Goal: Information Seeking & Learning: Learn about a topic

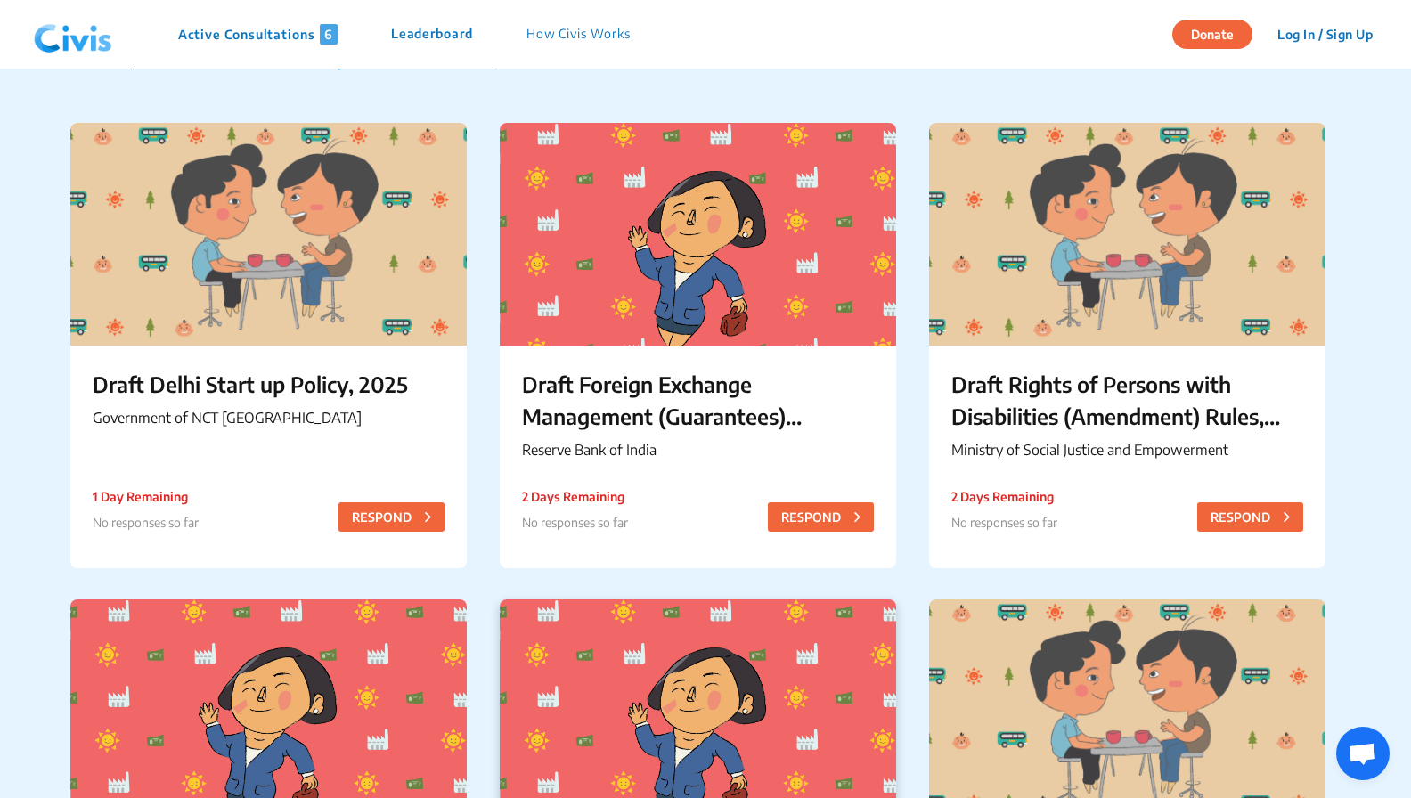
scroll to position [149, 0]
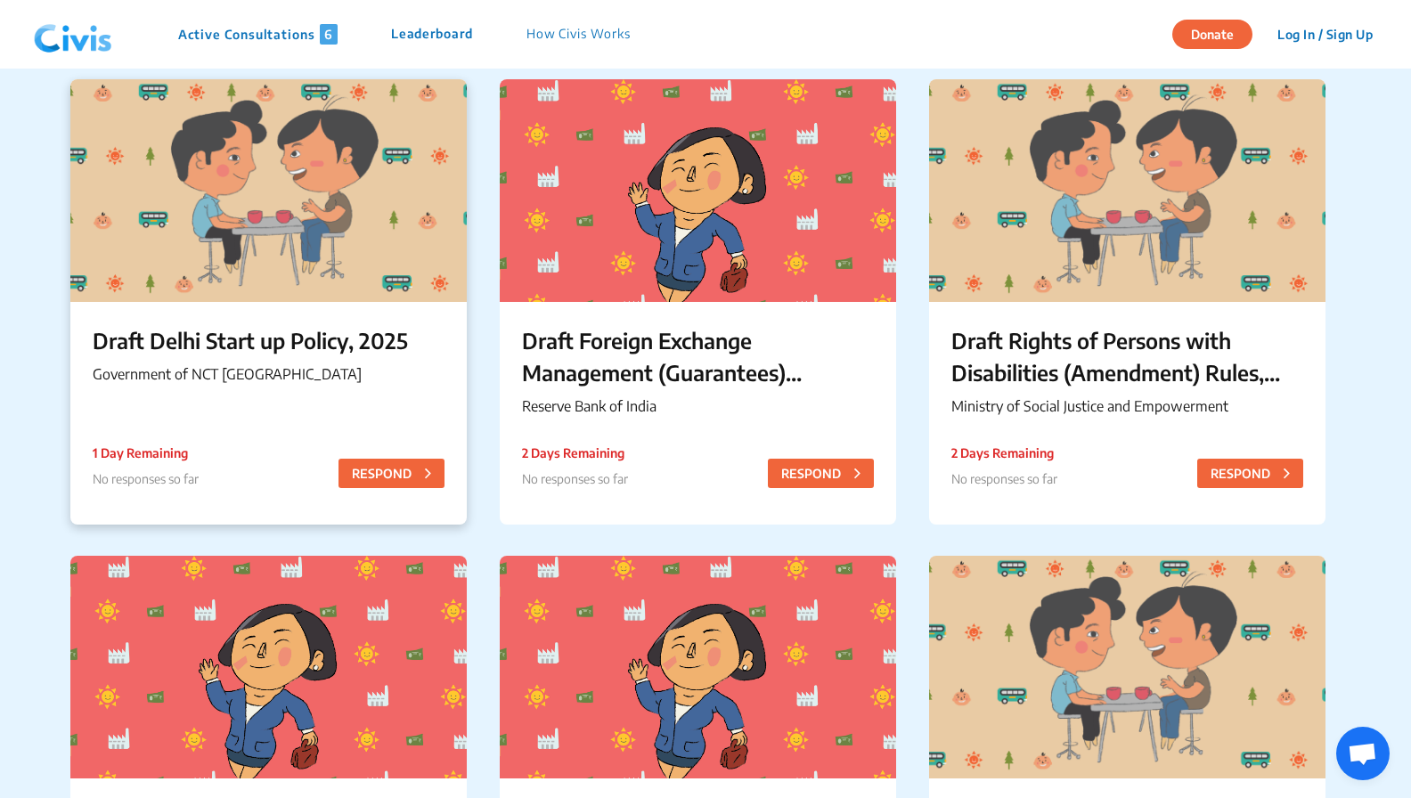
click at [228, 318] on div "Draft Delhi Start up Policy, 2025 Government of NCT Delhi 1 Day Remaining No re…" at bounding box center [268, 358] width 396 height 112
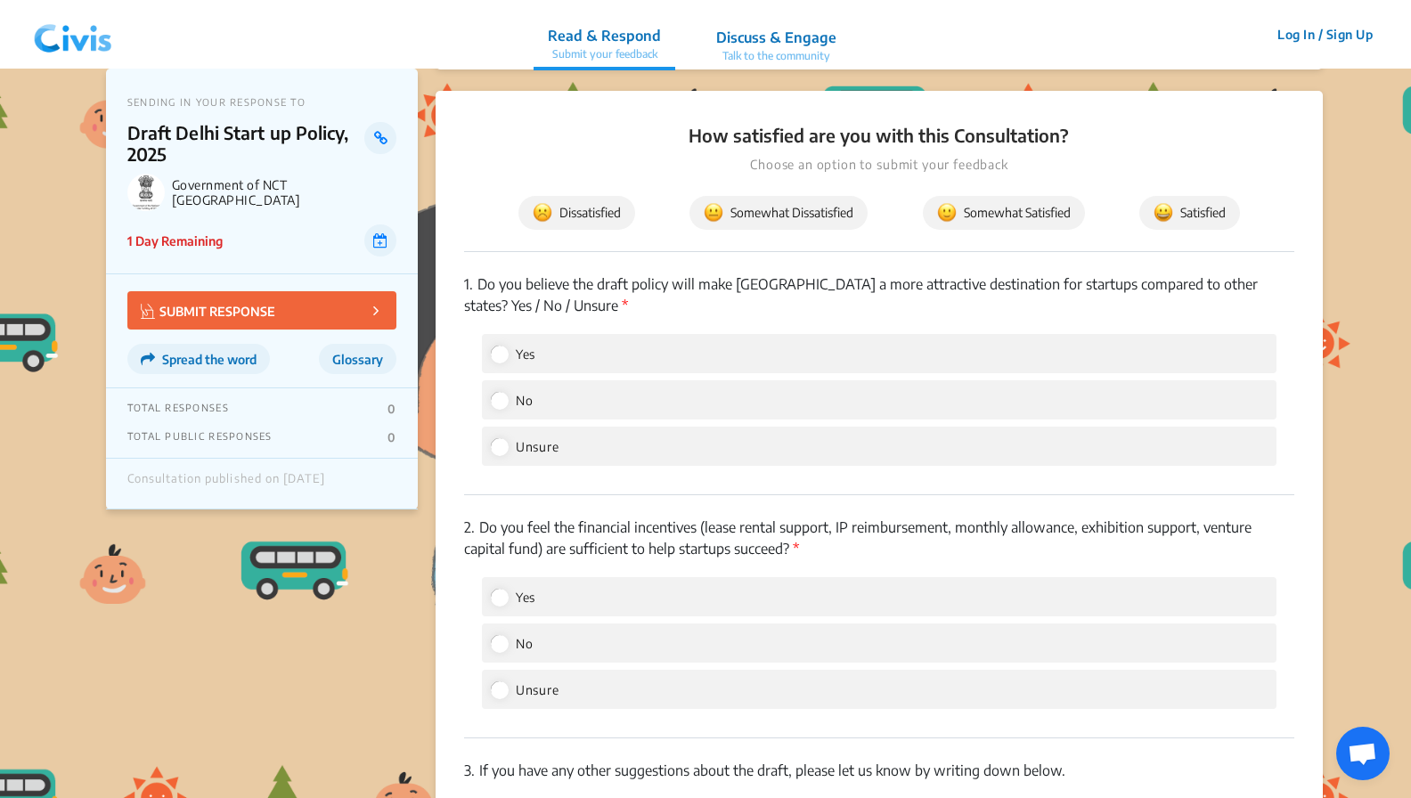
scroll to position [1330, 0]
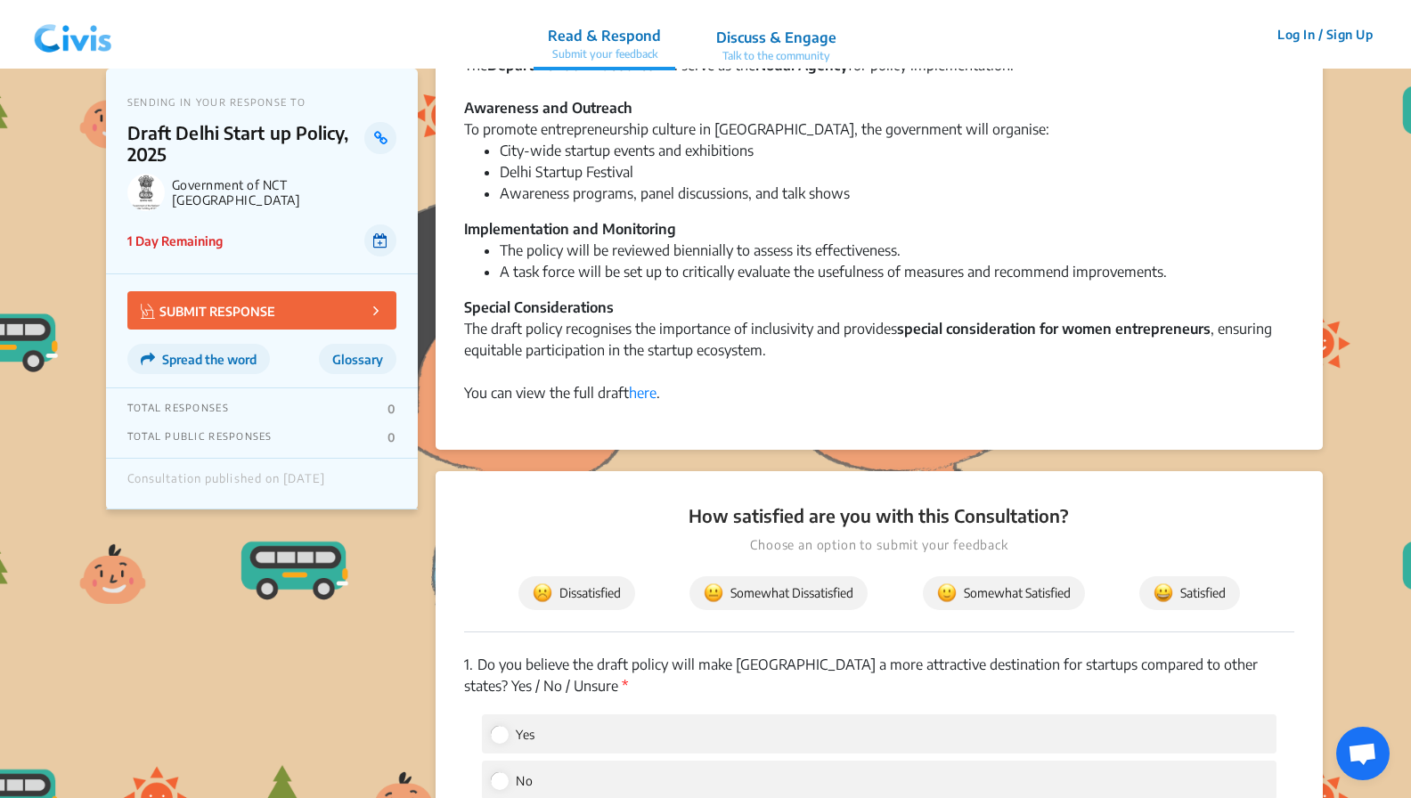
click at [378, 237] on icon at bounding box center [380, 240] width 14 height 14
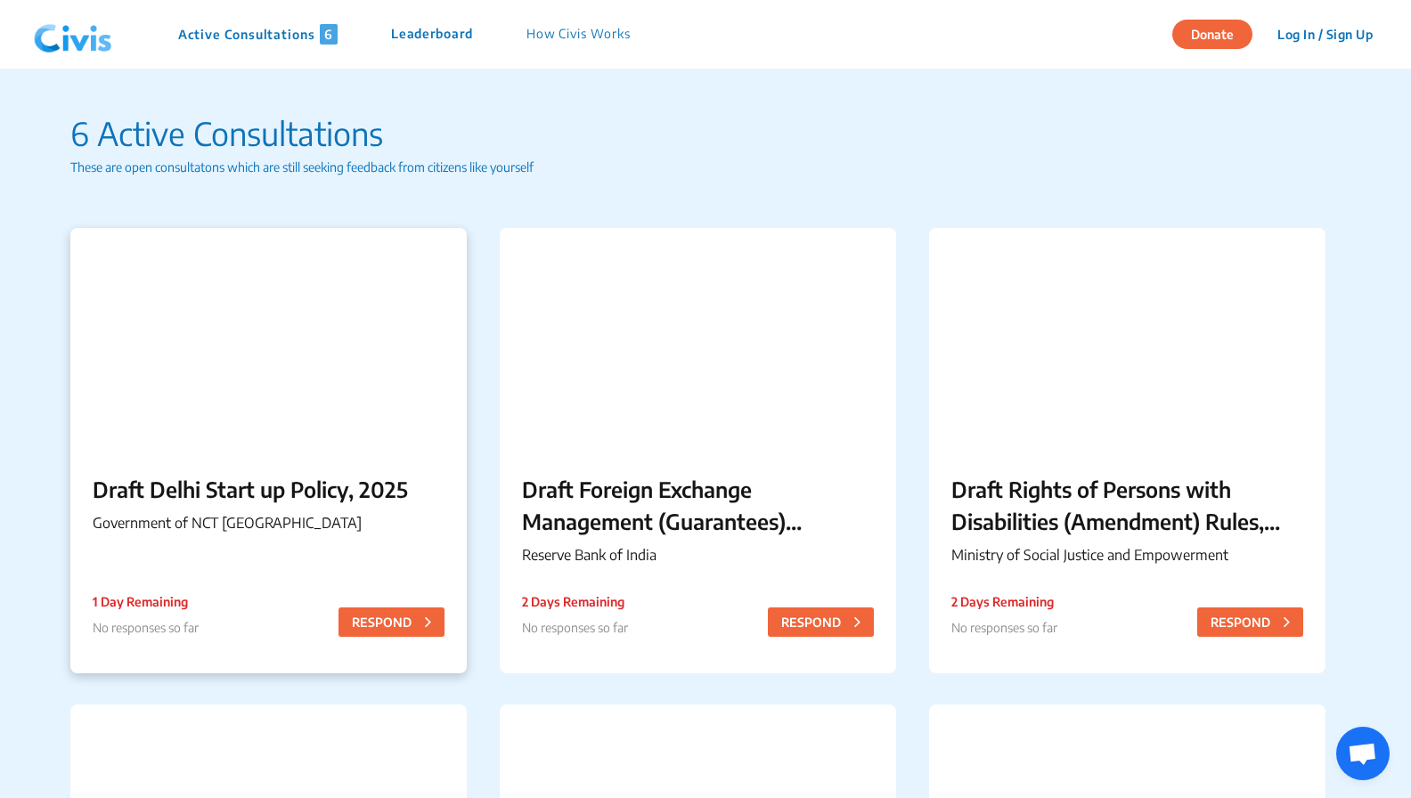
click at [291, 552] on div "Draft Delhi Start up Policy, 2025 Government of NCT [GEOGRAPHIC_DATA] 1 Day Rem…" at bounding box center [268, 507] width 396 height 112
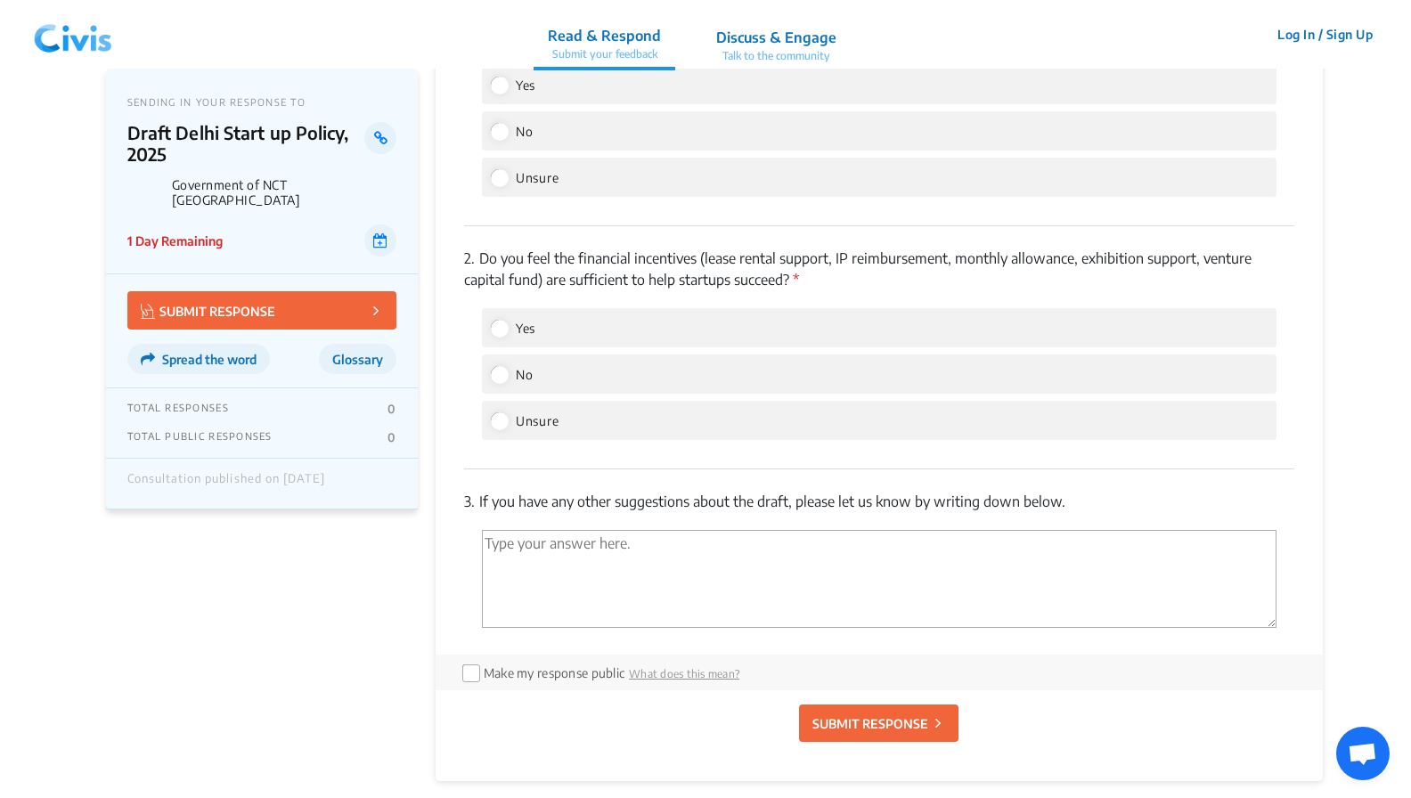
scroll to position [2012, 0]
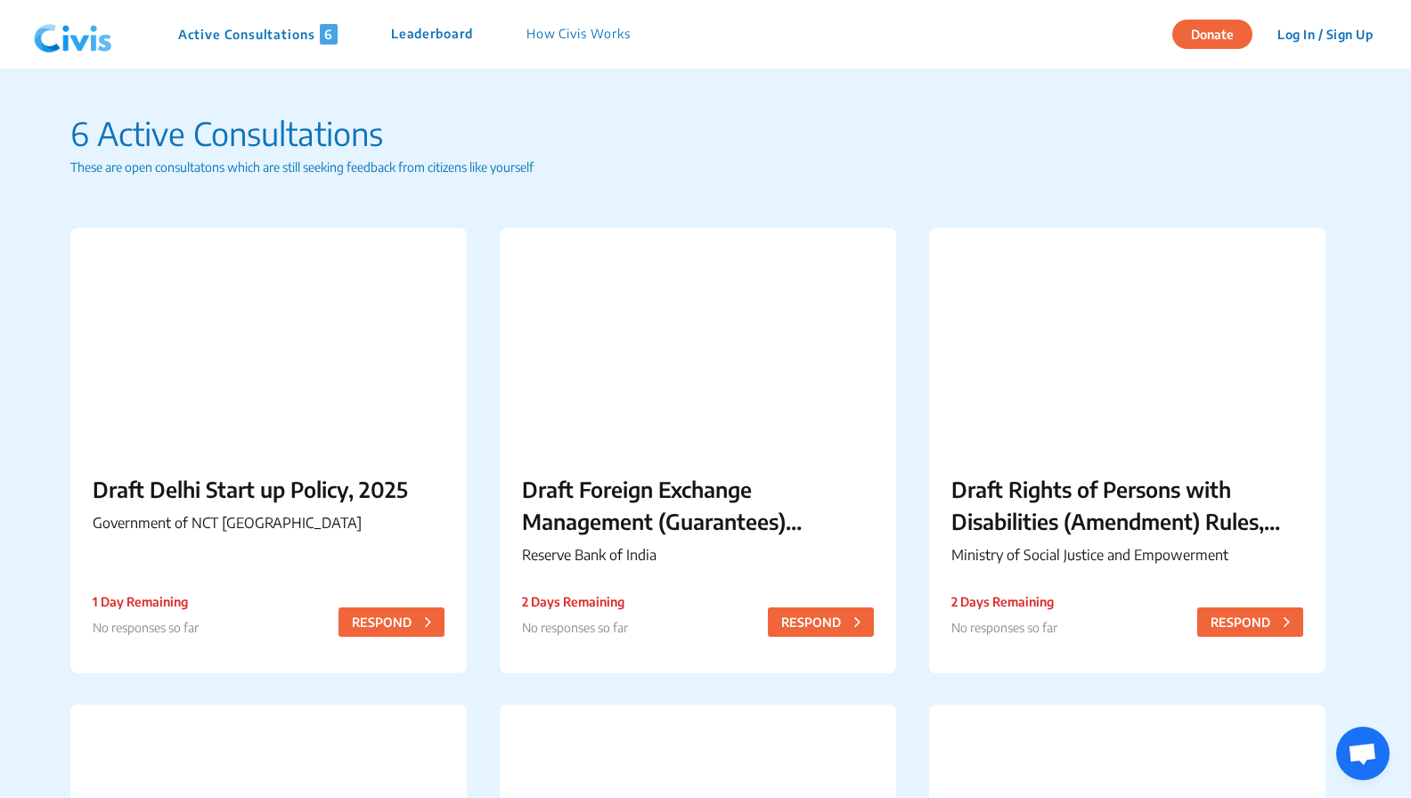
scroll to position [1636, 0]
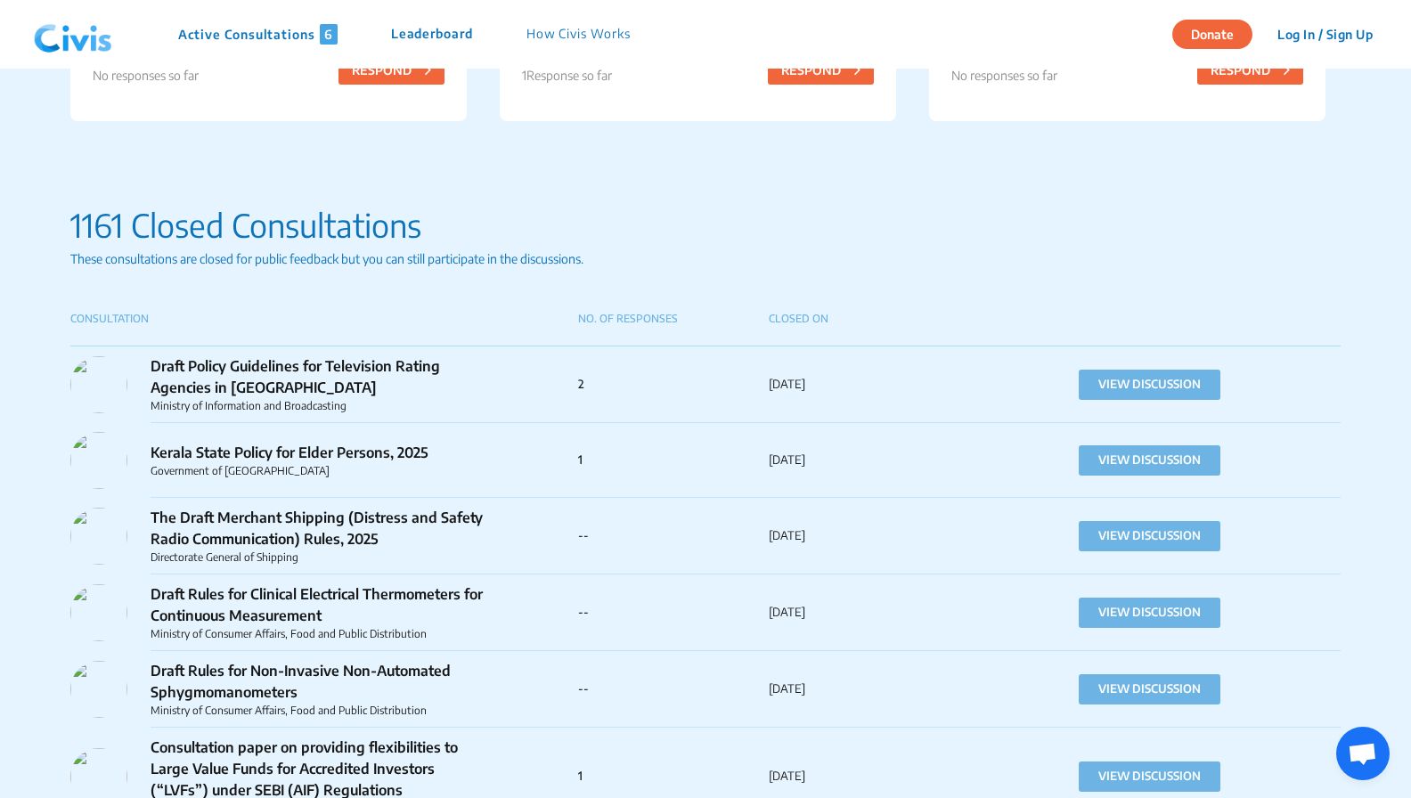
scroll to position [1030, 0]
